Goal: Use online tool/utility: Utilize a website feature to perform a specific function

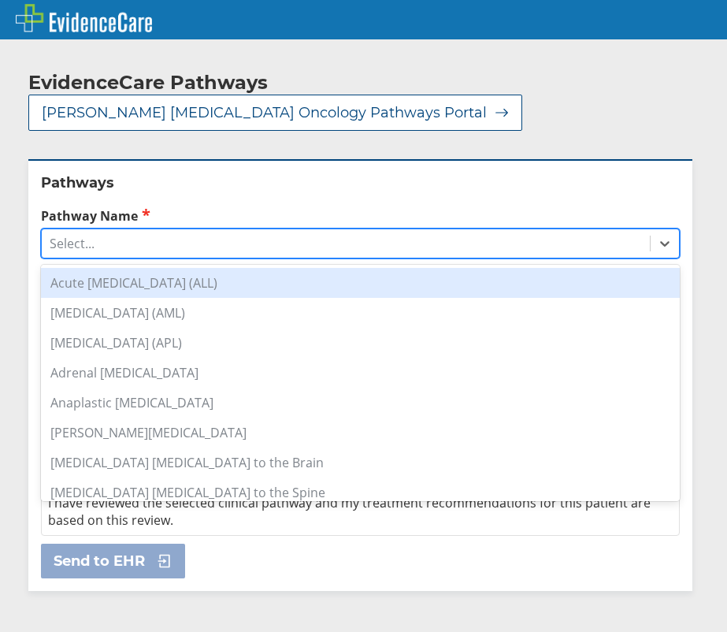
click at [109, 230] on div "Select..." at bounding box center [346, 243] width 608 height 27
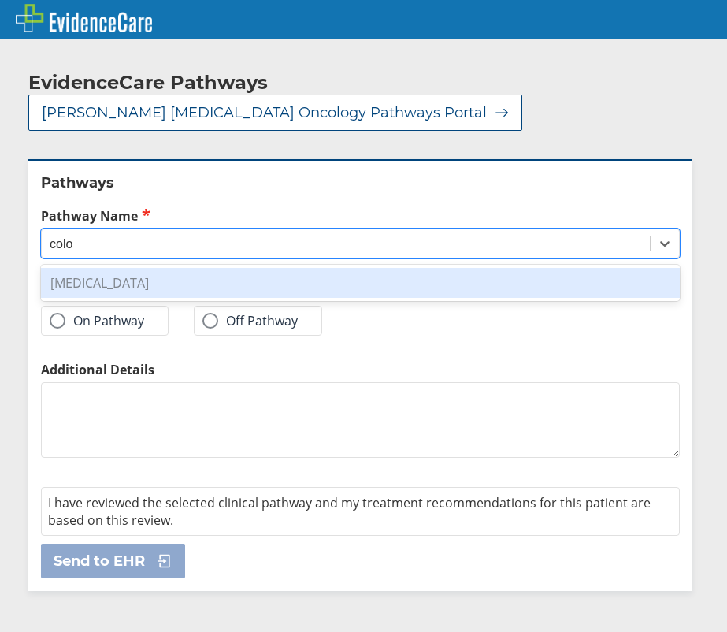
click at [118, 268] on div "[MEDICAL_DATA]" at bounding box center [360, 283] width 639 height 30
type input "colo"
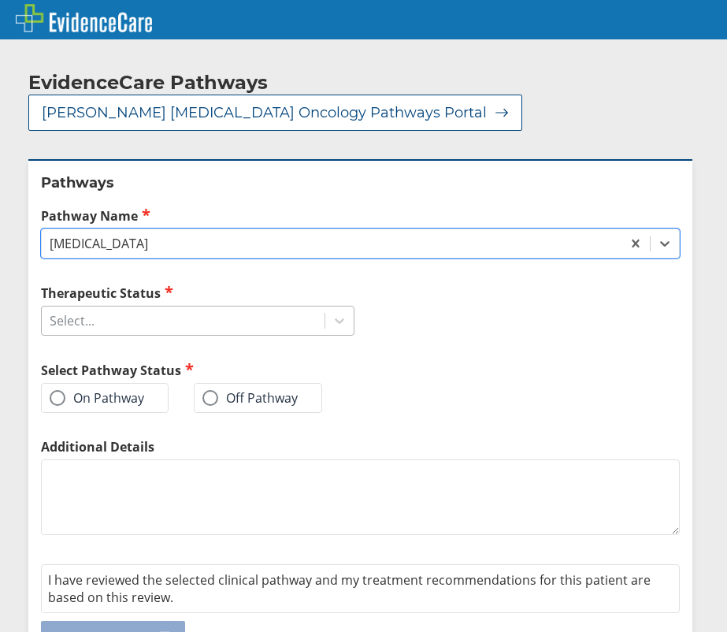
click at [91, 312] on div "Select..." at bounding box center [72, 320] width 45 height 17
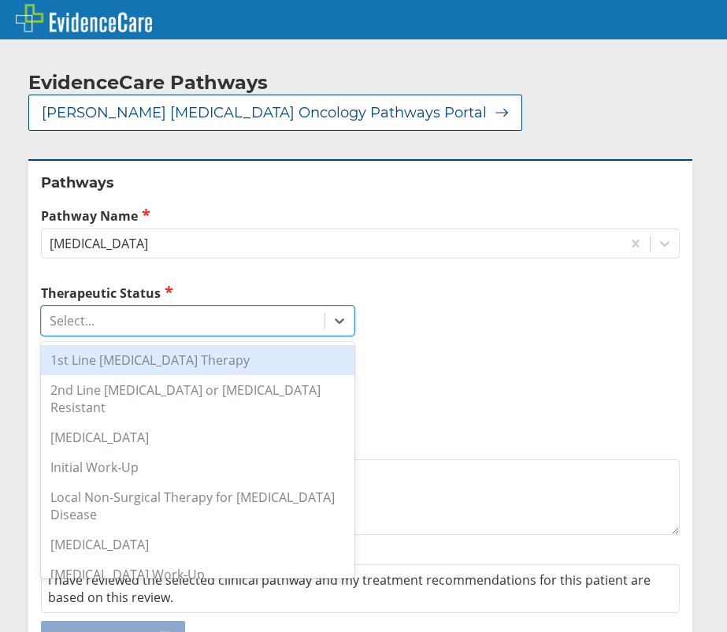
click at [129, 345] on div "1st Line [MEDICAL_DATA] Therapy" at bounding box center [197, 360] width 313 height 30
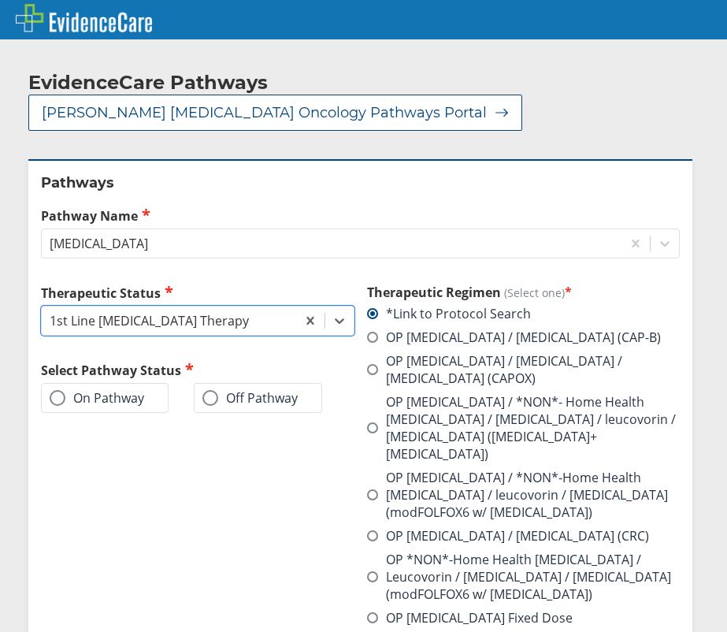
click at [103, 390] on label "On Pathway" at bounding box center [97, 398] width 94 height 16
click at [0, 0] on input "On Pathway" at bounding box center [0, 0] width 0 height 0
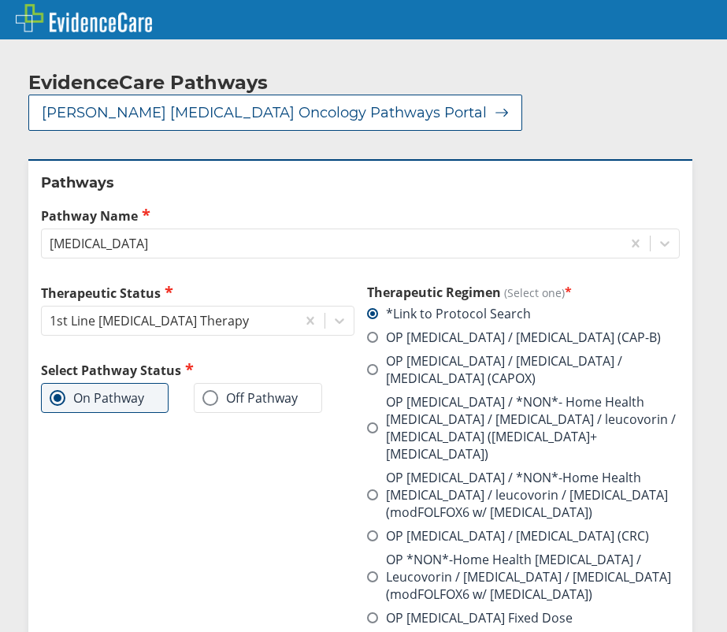
click at [504, 352] on label "OP [MEDICAL_DATA] / [MEDICAL_DATA] / [MEDICAL_DATA] (CAPOX)" at bounding box center [523, 369] width 313 height 35
click at [0, 0] on input "OP [MEDICAL_DATA] / [MEDICAL_DATA] / [MEDICAL_DATA] (CAPOX)" at bounding box center [0, 0] width 0 height 0
click at [59, 390] on span at bounding box center [58, 398] width 16 height 16
click at [0, 0] on input "On Pathway" at bounding box center [0, 0] width 0 height 0
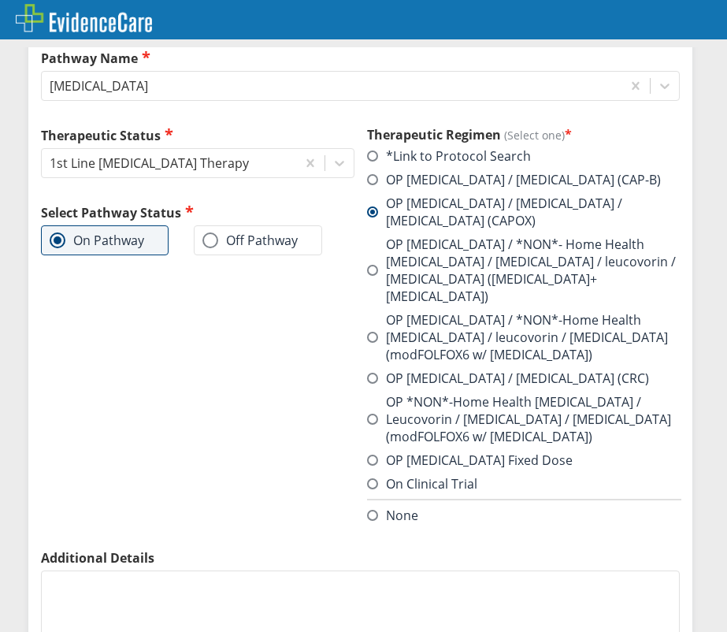
scroll to position [271, 0]
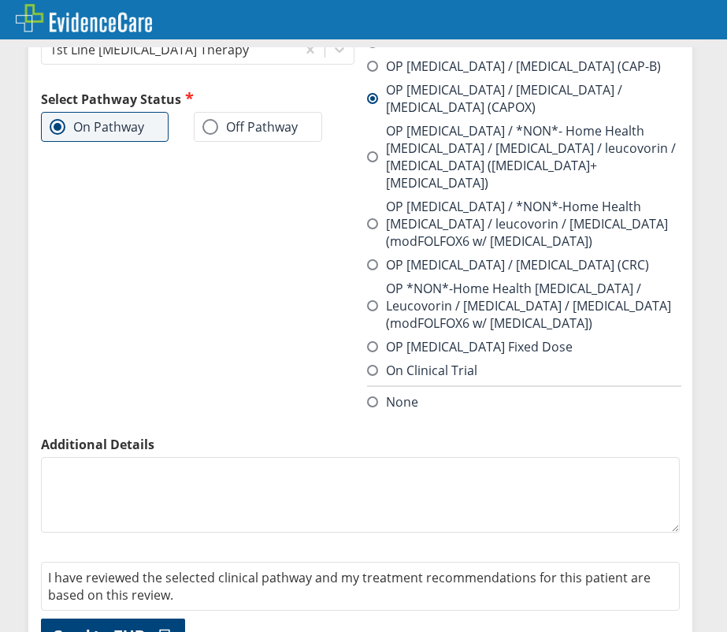
click at [138, 626] on span "Send to EHR" at bounding box center [99, 635] width 91 height 19
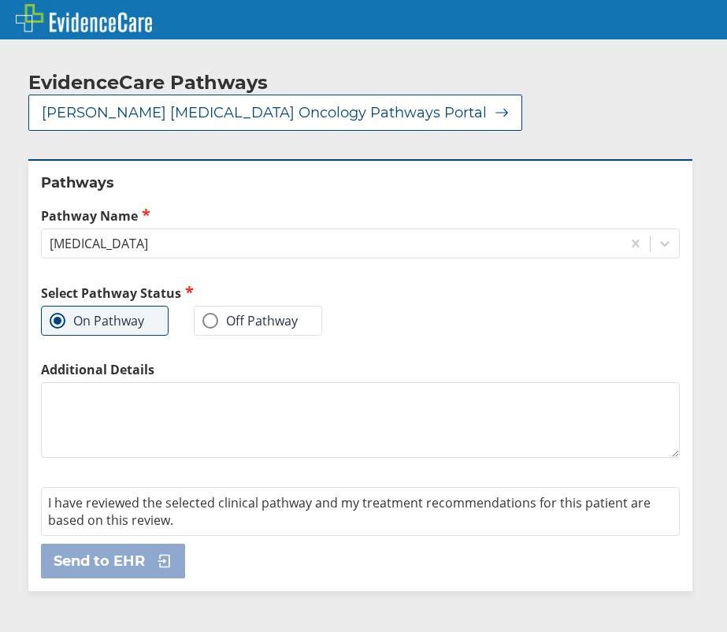
scroll to position [0, 0]
